Goal: Task Accomplishment & Management: Use online tool/utility

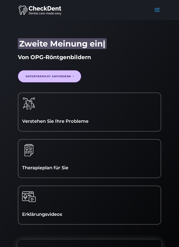
click at [30, 75] on link "Sofortbericht anfordern" at bounding box center [49, 76] width 63 height 12
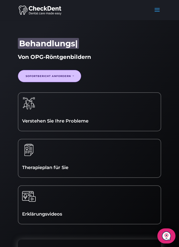
click at [35, 77] on link "Sofortbericht anfordern" at bounding box center [49, 76] width 63 height 12
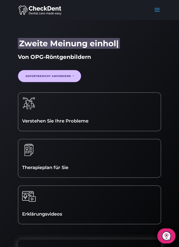
click at [158, 11] on span at bounding box center [157, 13] width 8 height 14
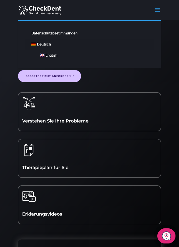
click at [176, 149] on div "Zweite Meinung einholen Probleme erkennen Behandlungsplan erstellen Besseres Ve…" at bounding box center [89, 177] width 179 height 315
click at [11, 93] on div "Zweite Meinung einholen Probleme erkennen Behandlungsplan erstellen Besseres Ve…" at bounding box center [89, 177] width 179 height 315
click at [33, 76] on link "Sofortbericht anfordern" at bounding box center [49, 76] width 63 height 12
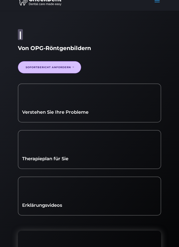
click at [25, 37] on div "Zweite Meinung einholen Probleme erkennen Behandlungsplan erstellen Besseres Ve…" at bounding box center [89, 36] width 143 height 12
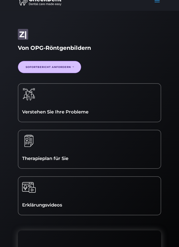
click at [51, 38] on div "Zweite Meinung einholen Probleme erkennen Behandlungsplan erstellen Besseres Ve…" at bounding box center [89, 36] width 143 height 12
click at [71, 67] on link "Sofortbericht anfordern" at bounding box center [49, 67] width 63 height 12
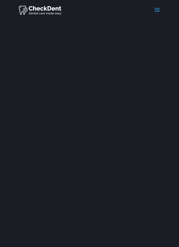
click at [157, 6] on span at bounding box center [157, 13] width 8 height 14
click at [157, 11] on span at bounding box center [157, 13] width 8 height 14
click at [154, 8] on span at bounding box center [157, 13] width 8 height 14
click at [156, 11] on span at bounding box center [157, 13] width 8 height 14
click at [159, 12] on span at bounding box center [157, 13] width 8 height 14
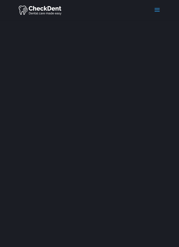
click at [158, 13] on span at bounding box center [157, 13] width 8 height 14
click at [157, 11] on span at bounding box center [157, 13] width 8 height 14
click at [158, 12] on span at bounding box center [157, 13] width 8 height 14
click at [158, 10] on span at bounding box center [157, 13] width 8 height 14
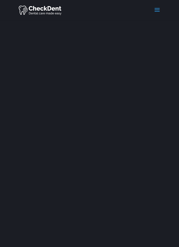
click at [160, 10] on span at bounding box center [157, 13] width 8 height 14
click at [158, 13] on span at bounding box center [157, 13] width 8 height 14
click at [157, 12] on span at bounding box center [157, 13] width 8 height 14
click at [159, 10] on span at bounding box center [157, 13] width 8 height 14
click at [160, 11] on span at bounding box center [157, 13] width 8 height 14
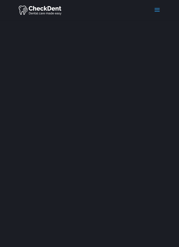
click at [56, 11] on img at bounding box center [41, 10] width 44 height 11
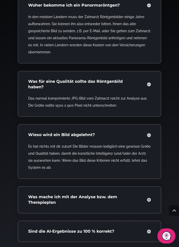
scroll to position [1522, 0]
